Goal: Transaction & Acquisition: Download file/media

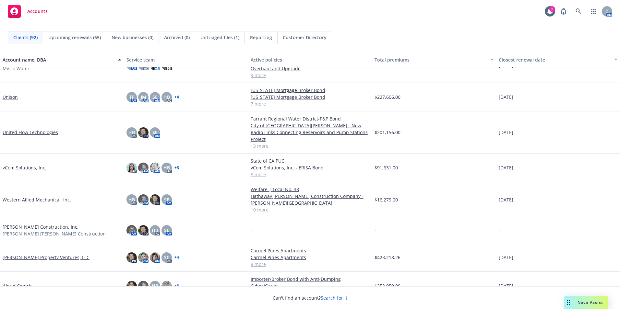
scroll to position [2032, 0]
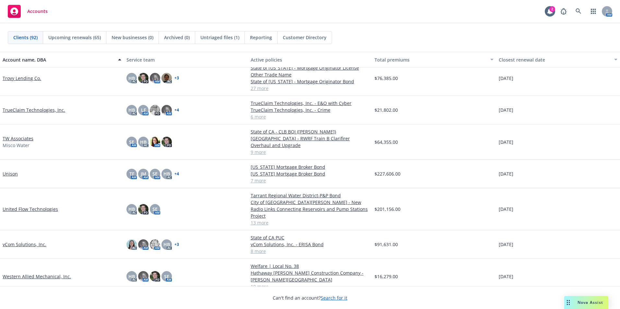
click at [29, 206] on link "United Flow Technologies" at bounding box center [30, 209] width 55 height 7
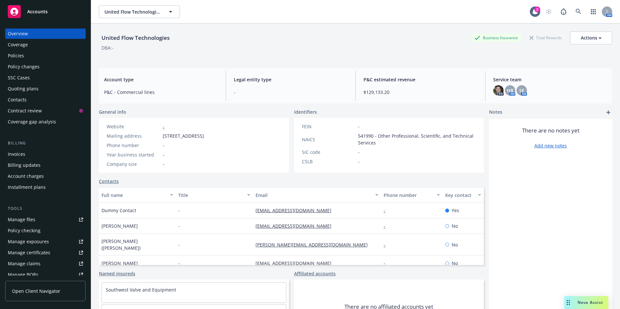
click at [19, 155] on div "Invoices" at bounding box center [17, 154] width 18 height 10
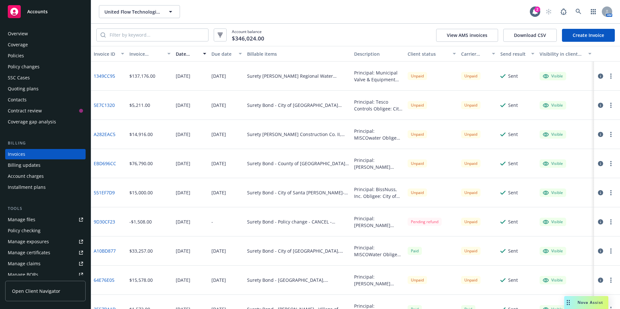
click at [610, 76] on circle "button" at bounding box center [610, 76] width 1 height 1
click at [561, 153] on link "Download invoice PDF" at bounding box center [568, 154] width 83 height 13
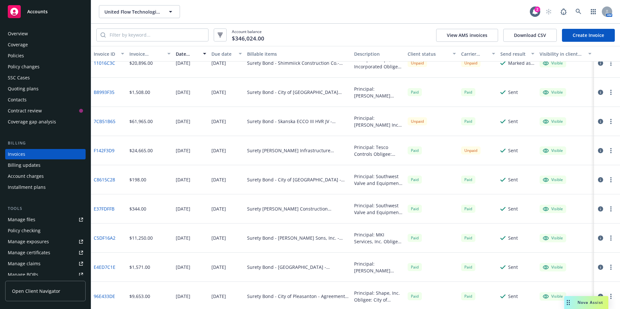
scroll to position [307, 0]
